Goal: Task Accomplishment & Management: Use online tool/utility

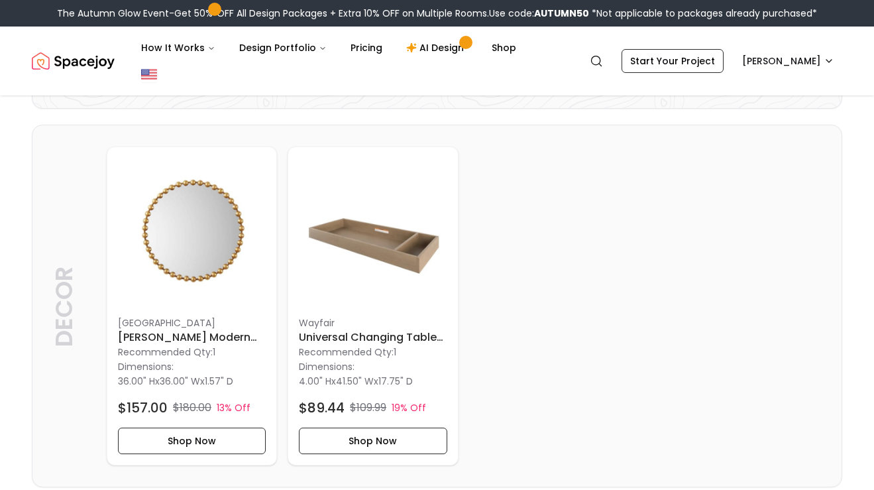
scroll to position [300, 0]
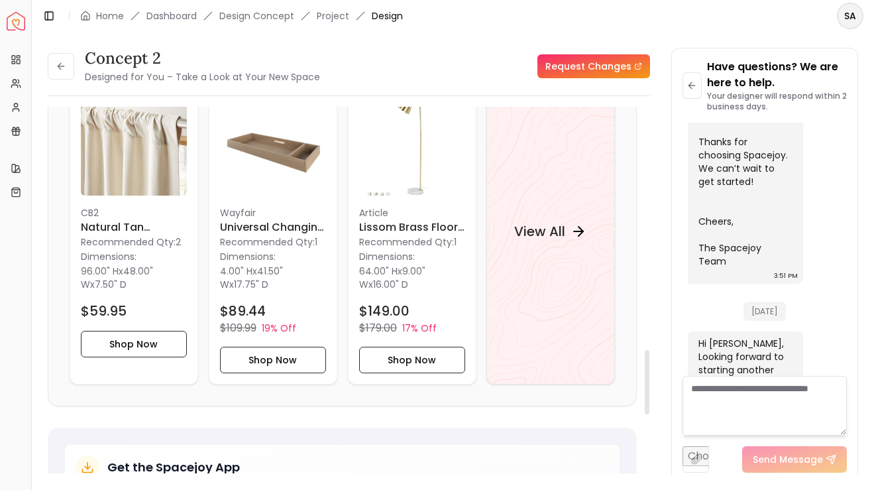
scroll to position [1398, 0]
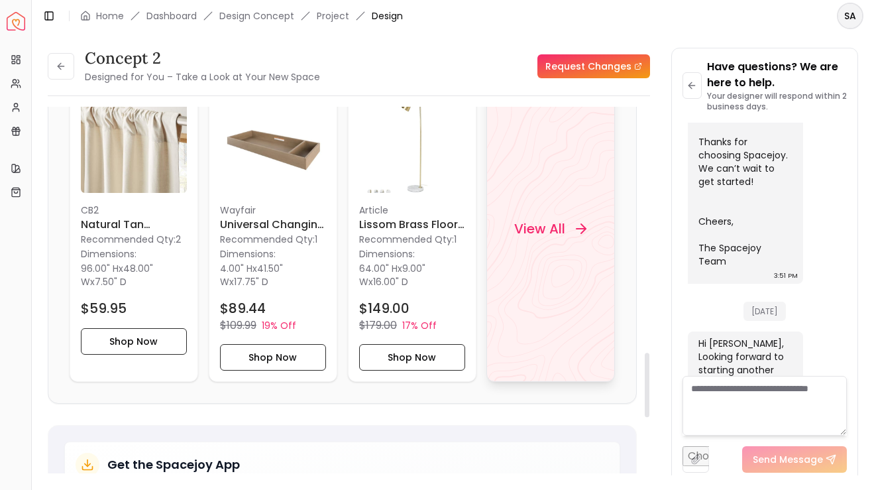
click at [514, 233] on div "View All" at bounding box center [550, 229] width 129 height 306
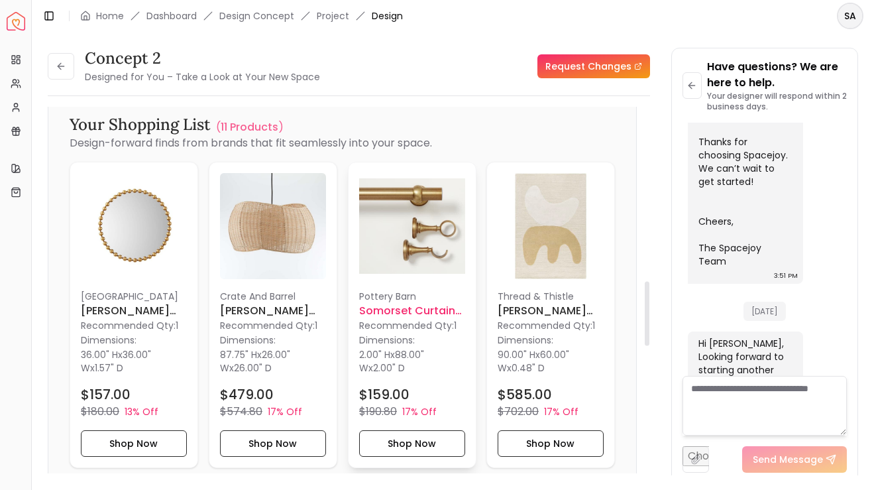
scroll to position [971, 0]
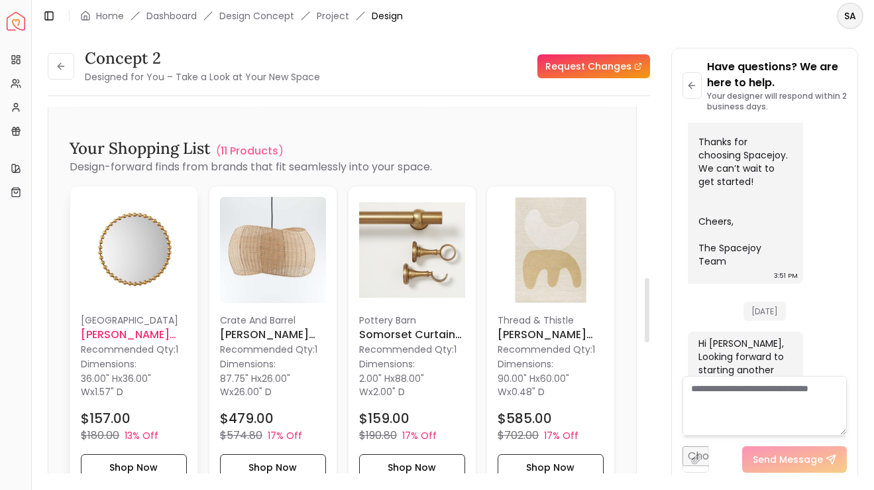
click at [117, 327] on h6 "[PERSON_NAME] Modern and Contemporary Accent Mirror" at bounding box center [134, 335] width 106 height 16
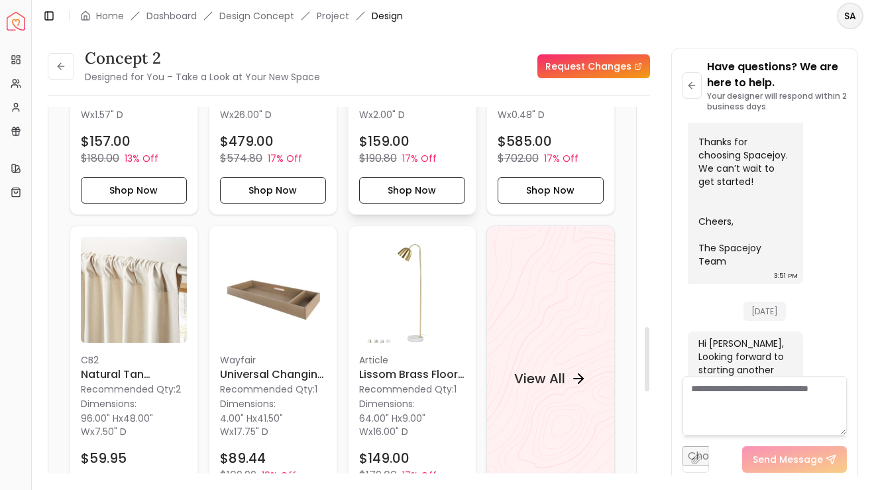
scroll to position [1252, 0]
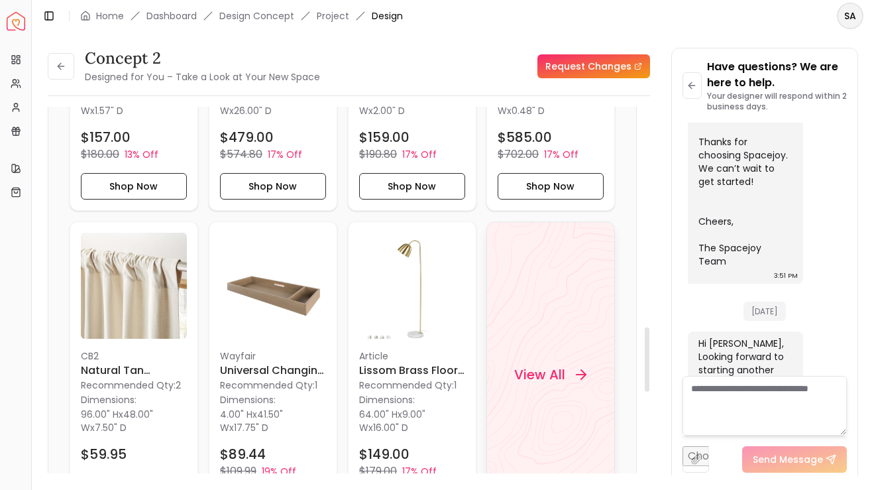
click at [555, 319] on div "View All" at bounding box center [550, 374] width 129 height 306
